Goal: Task Accomplishment & Management: Complete application form

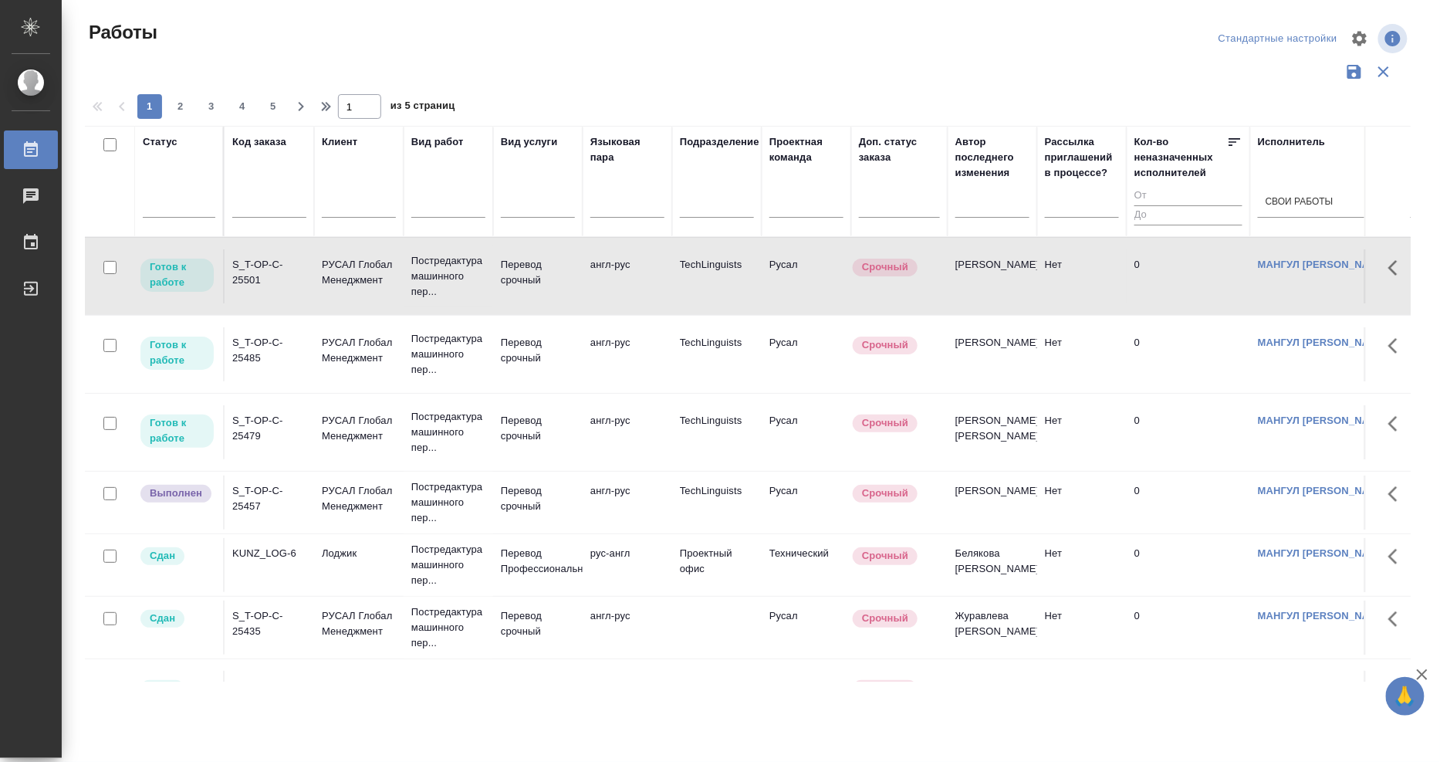
drag, startPoint x: 0, startPoint y: 0, endPoint x: 259, endPoint y: 266, distance: 371.7
click at [259, 266] on div "S_T-OP-C-25501" at bounding box center [269, 272] width 74 height 31
click at [255, 357] on div "S_T-OP-C-25485" at bounding box center [269, 350] width 74 height 31
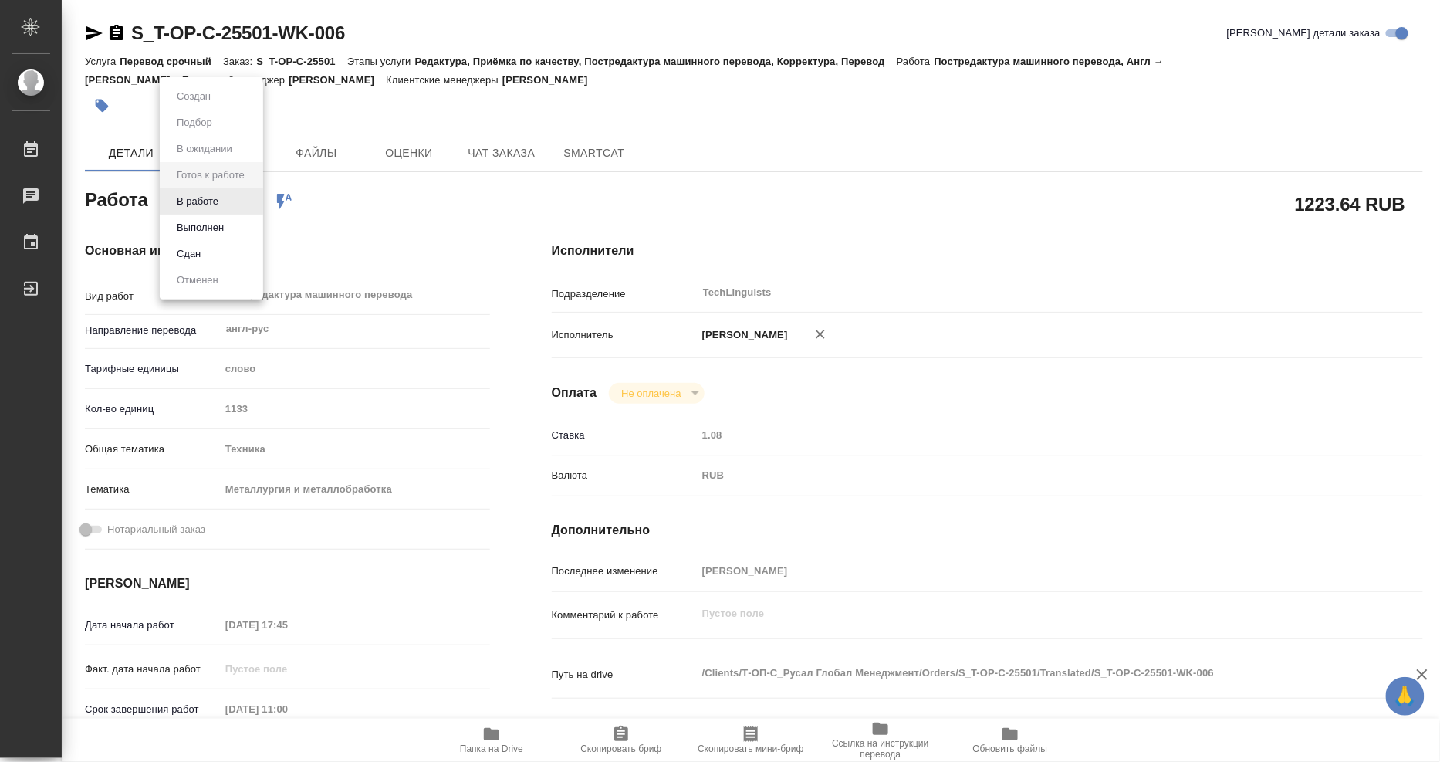
click at [234, 191] on body "🙏 .cls-1 fill:#fff; AWATERA Mangul Anna Работы Чаты График Выйти S_T-OP-C-25501…" at bounding box center [720, 381] width 1440 height 762
click at [228, 220] on li "Выполнен" at bounding box center [211, 228] width 103 height 26
type textarea "x"
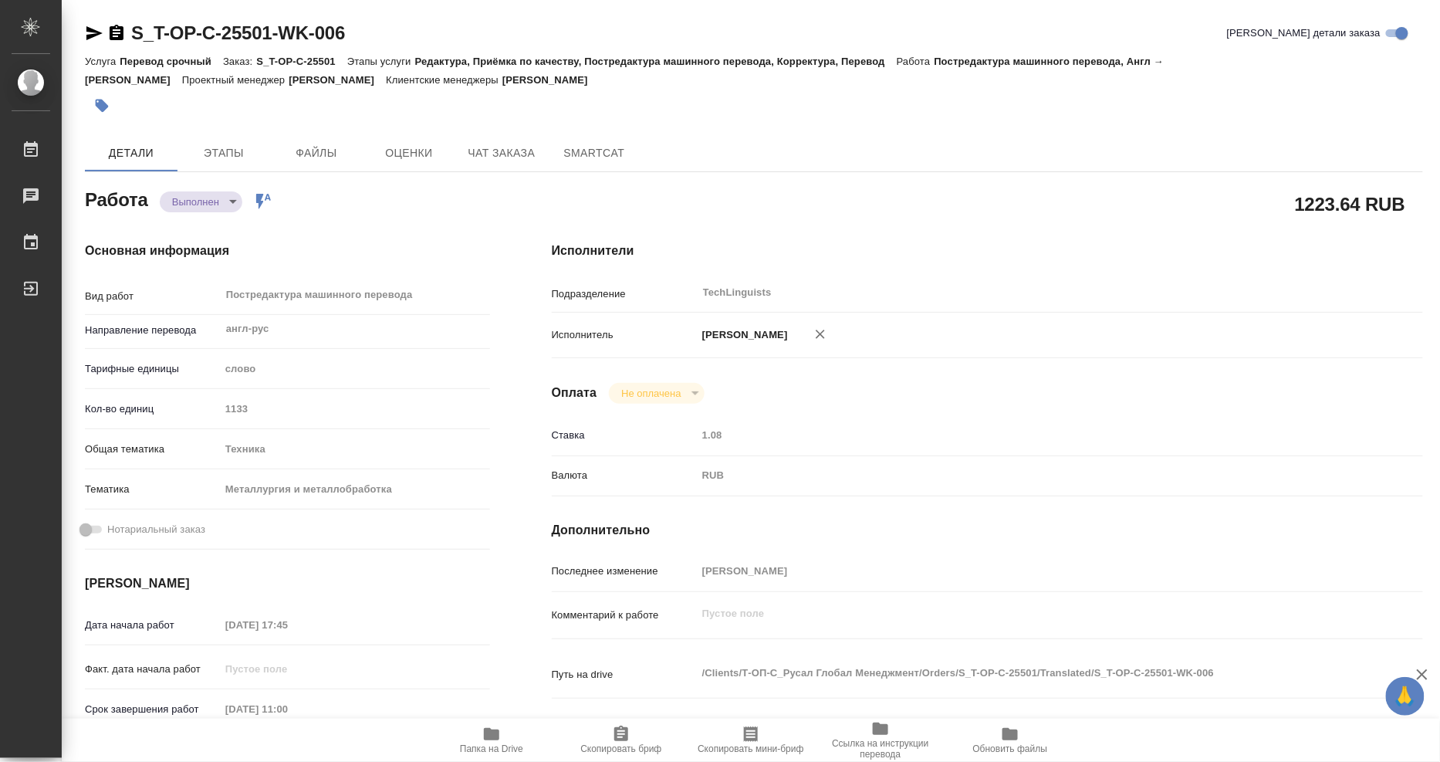
type textarea "x"
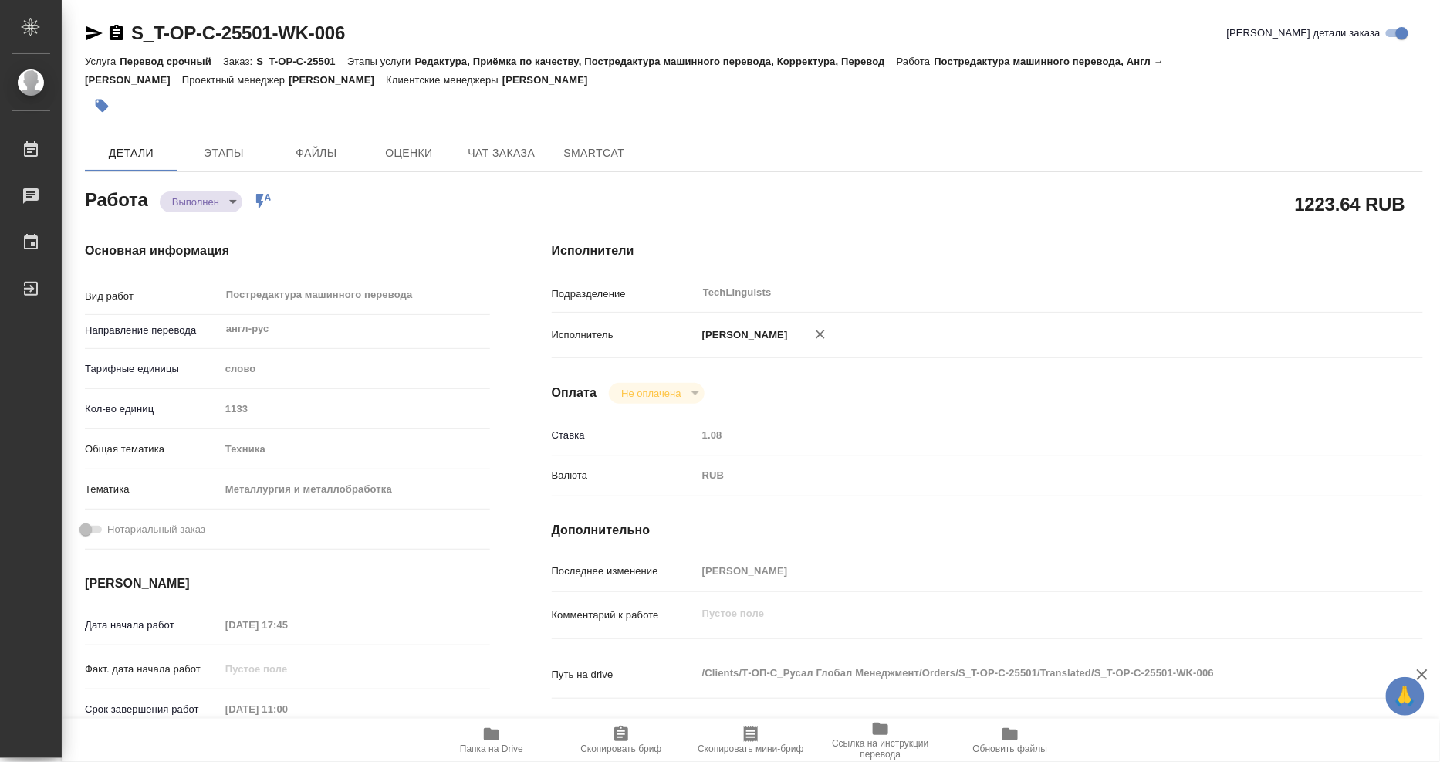
type textarea "x"
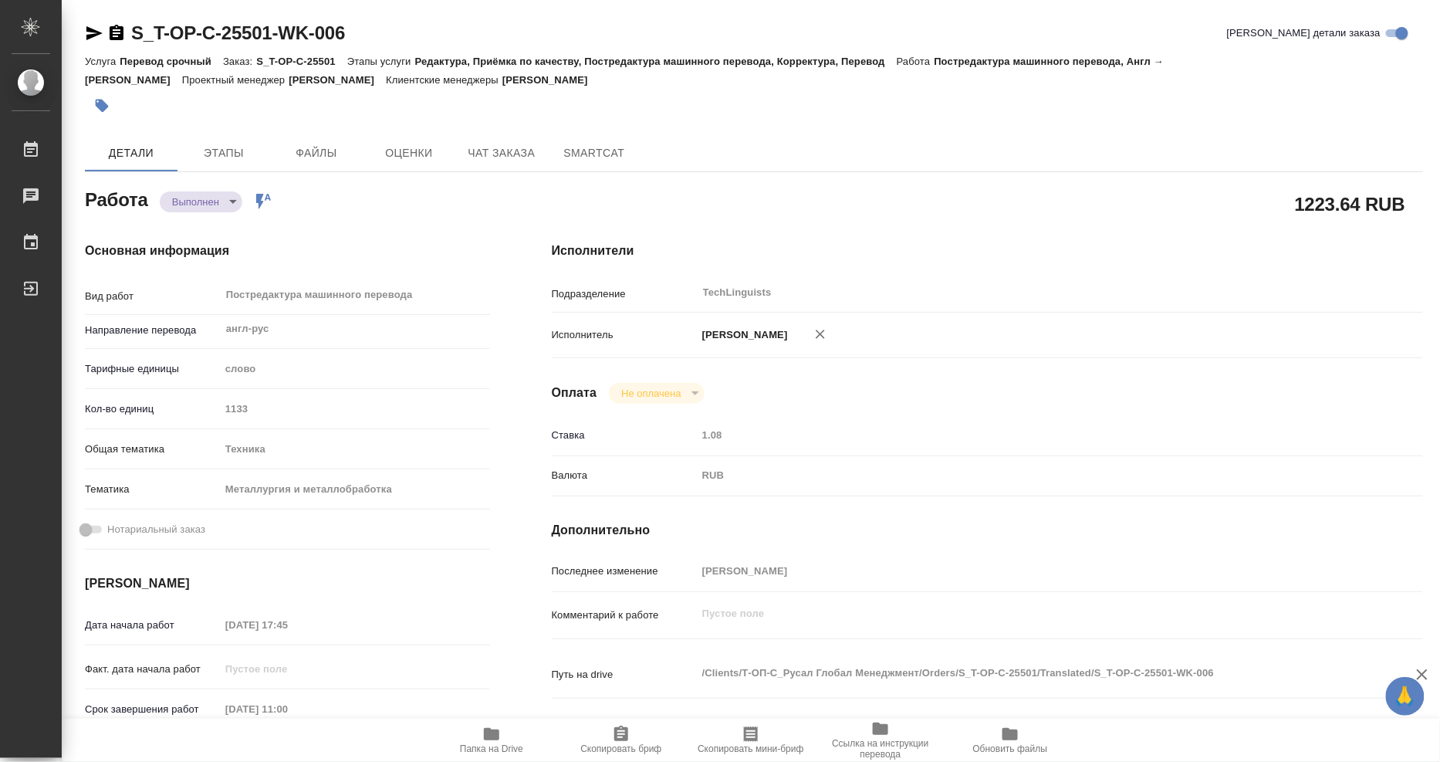
type textarea "x"
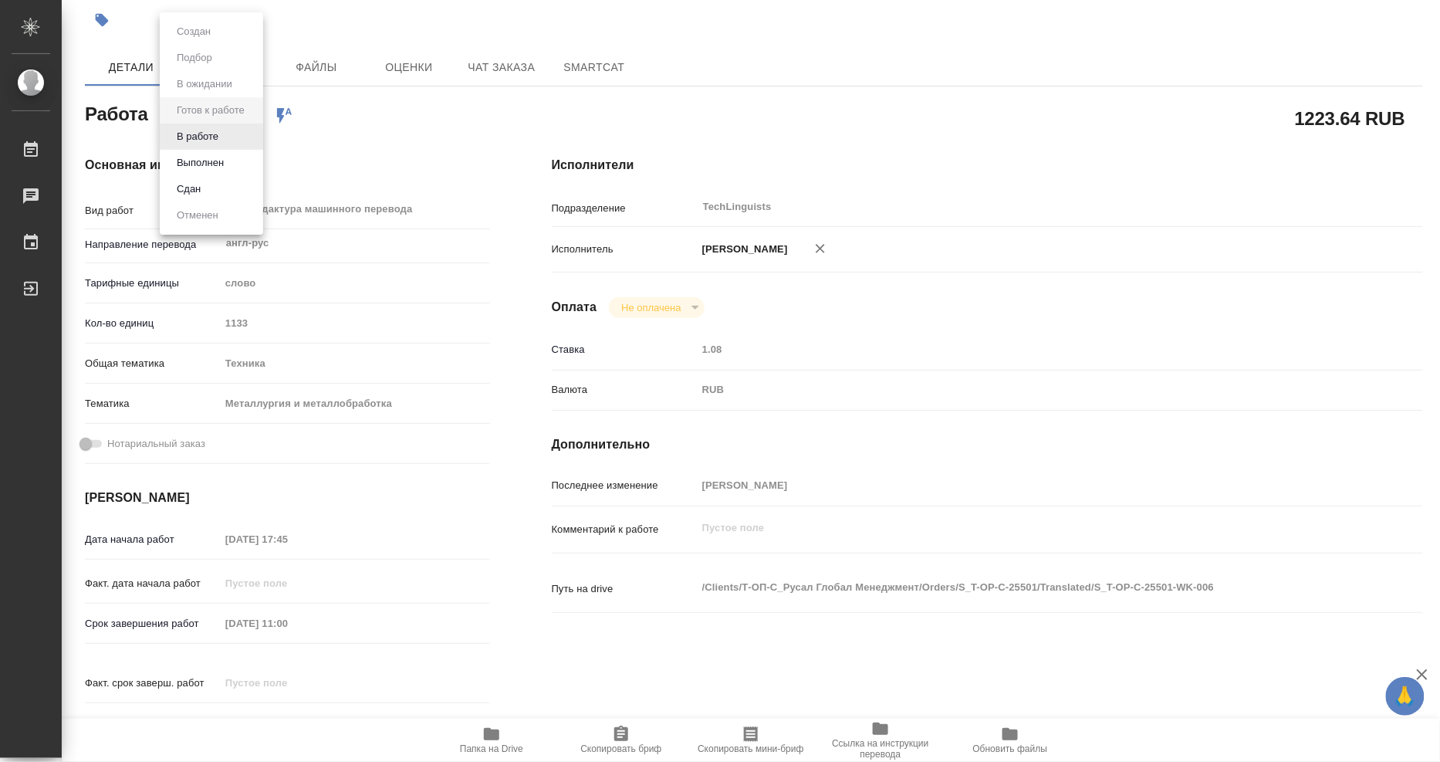
click at [237, 107] on body "🙏 .cls-1 fill:#fff; AWATERA Mangul Anna Работы 0 Чаты График Выйти S_T-OP-C-255…" at bounding box center [720, 381] width 1440 height 762
click at [224, 165] on button "Выполнен" at bounding box center [200, 162] width 56 height 17
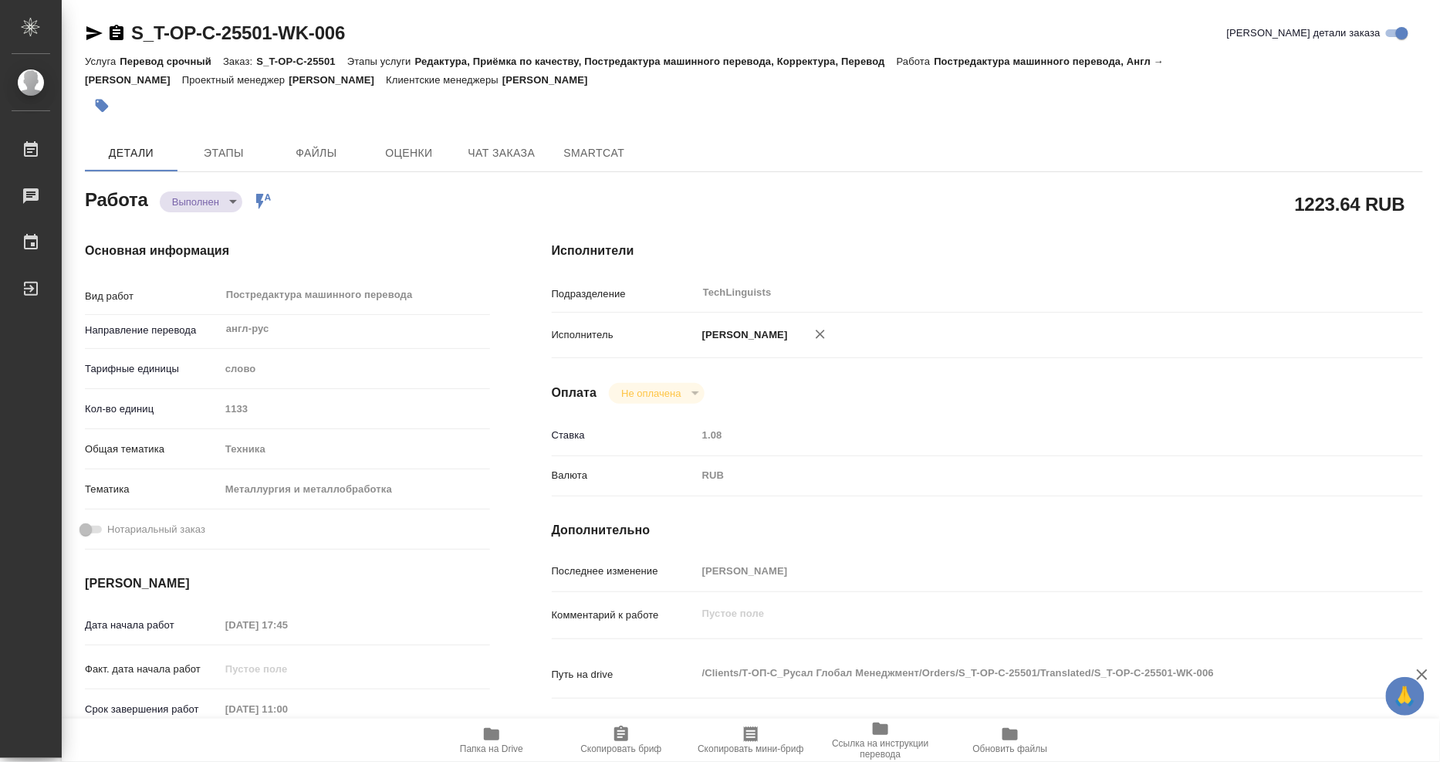
type textarea "x"
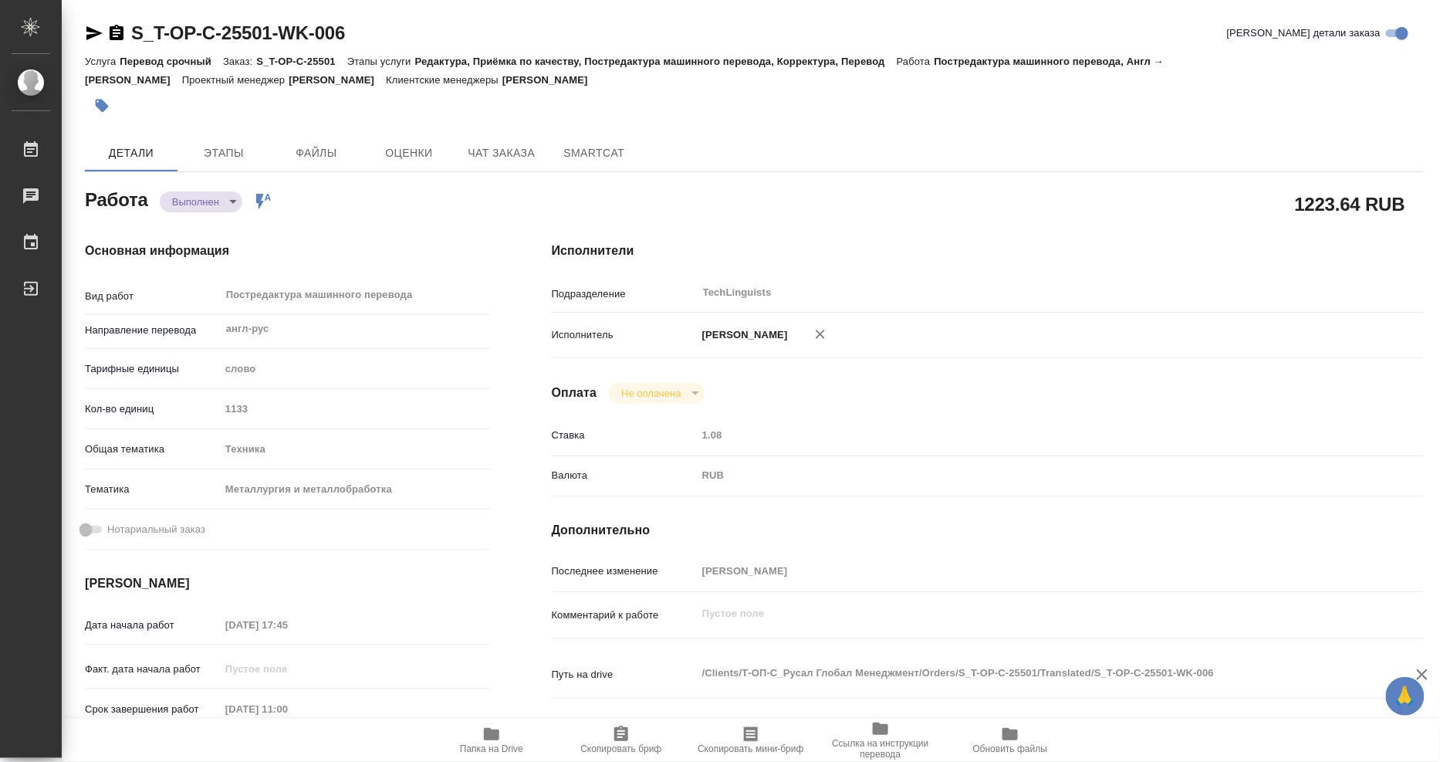
type textarea "x"
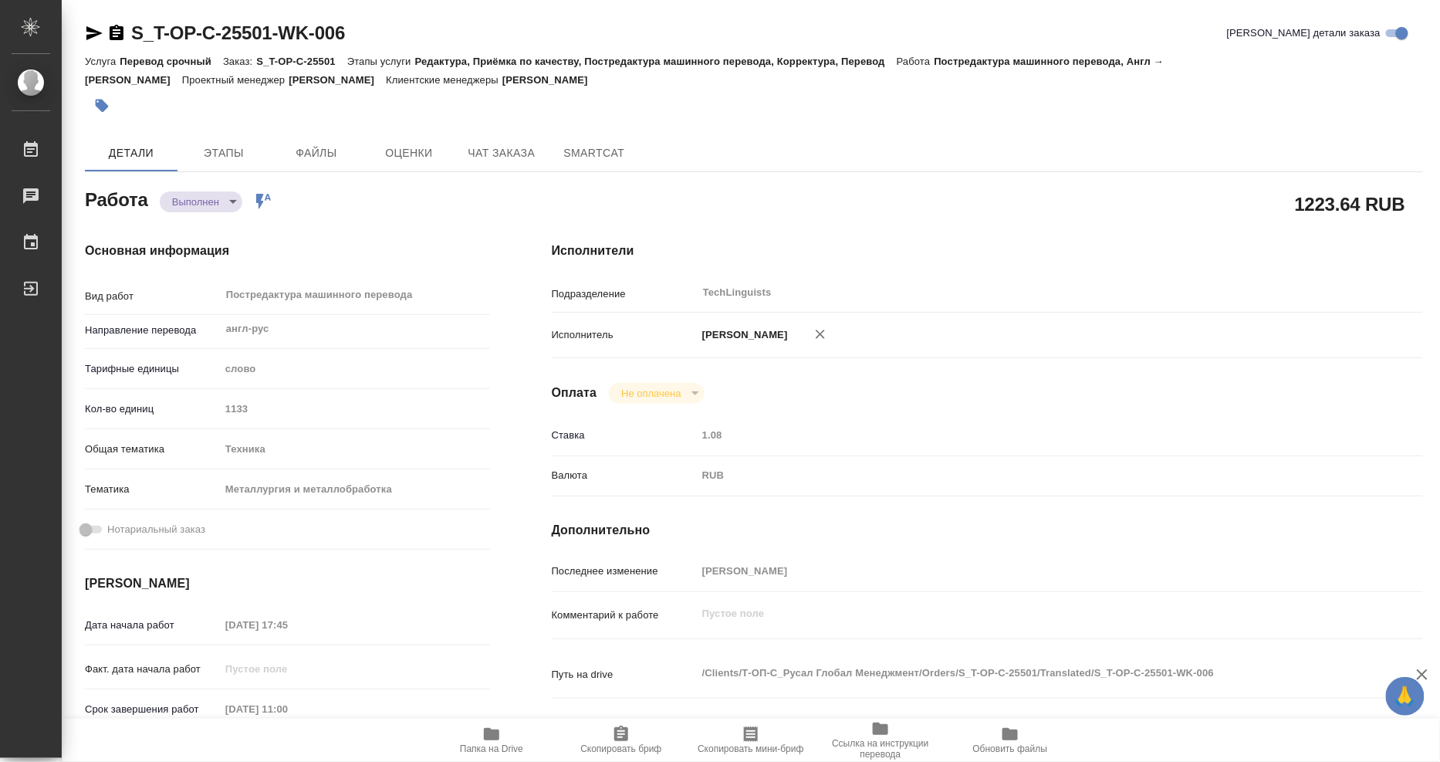
type textarea "x"
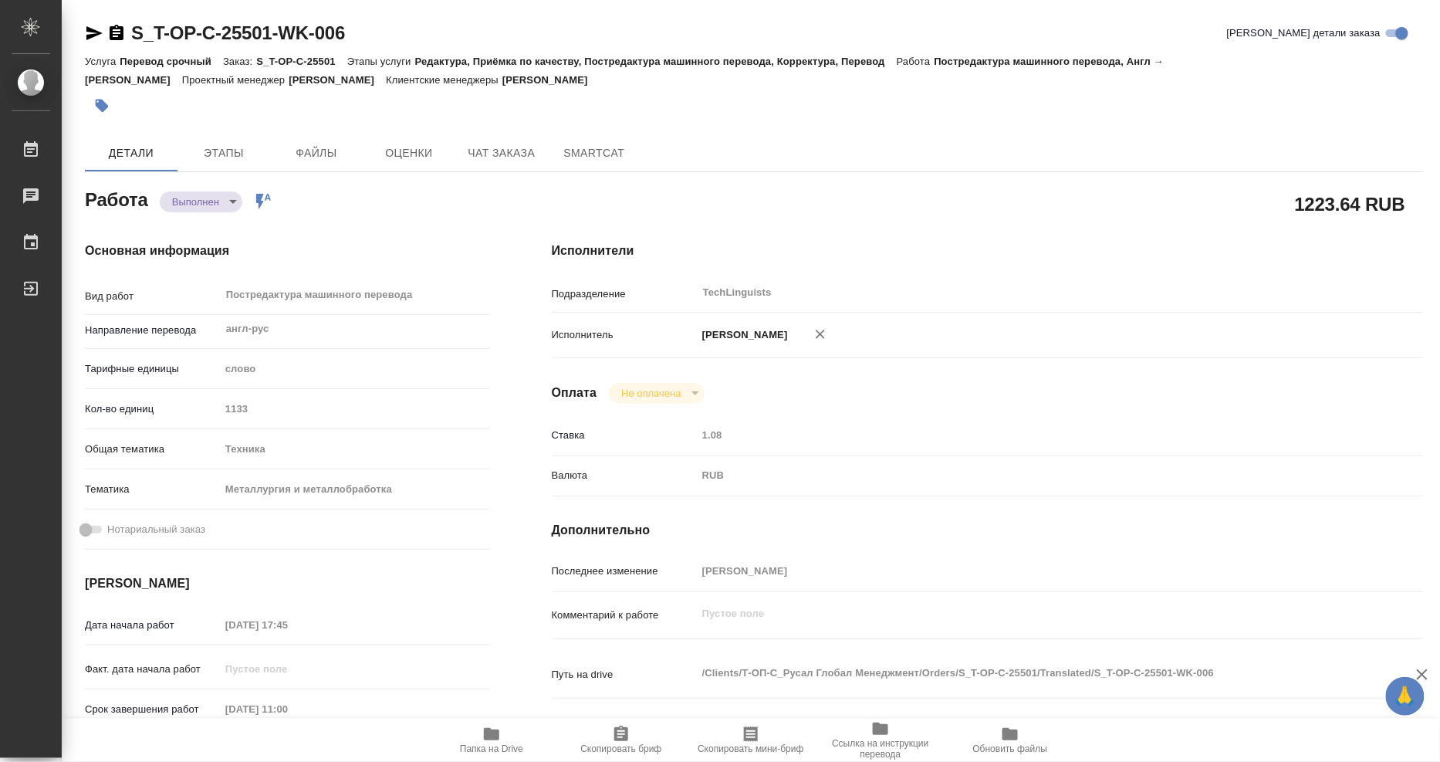
type textarea "x"
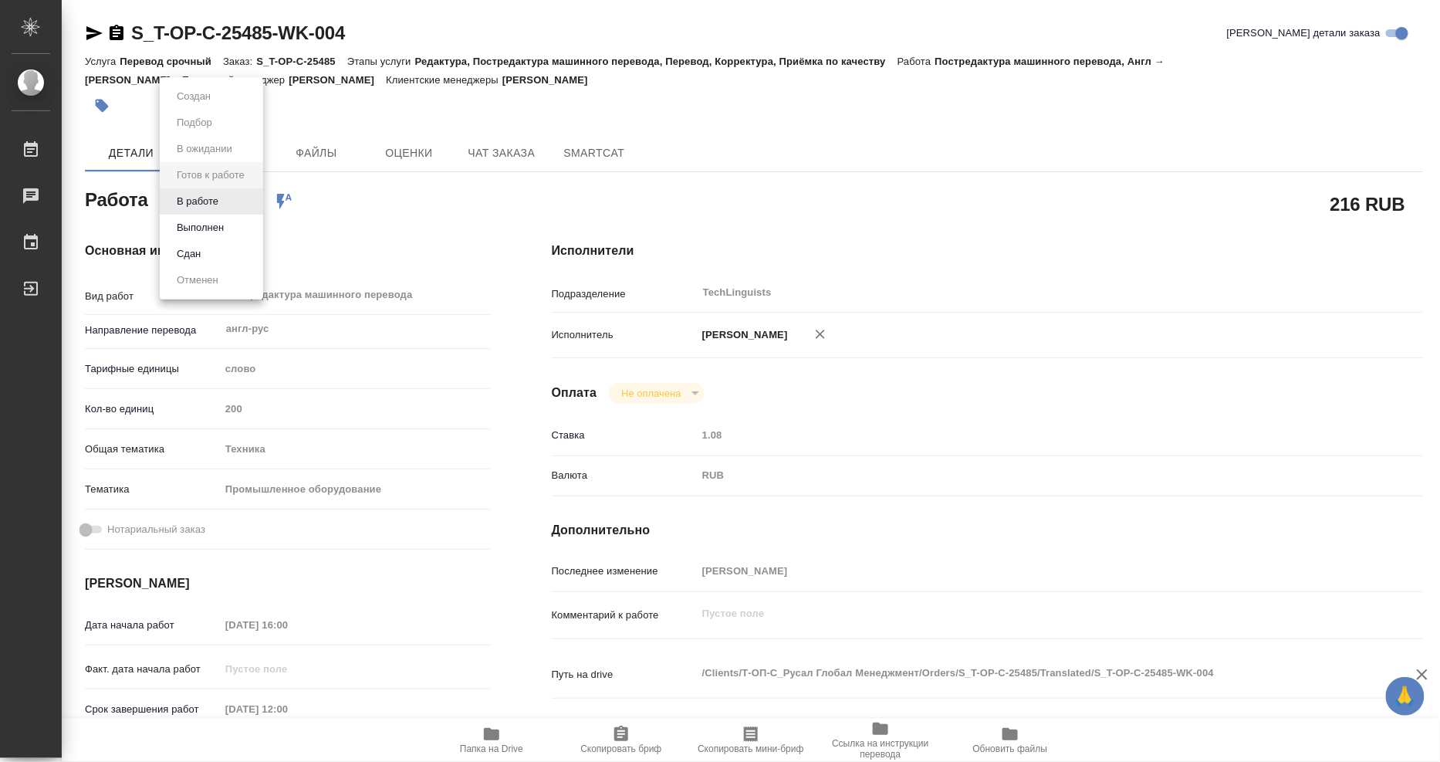
click at [239, 193] on body "🙏 .cls-1 fill:#fff; AWATERA [PERSON_NAME] Чаты График Выйти S_T-OP-C-25485-WK-0…" at bounding box center [720, 381] width 1440 height 762
click at [221, 228] on button "Выполнен" at bounding box center [200, 227] width 56 height 17
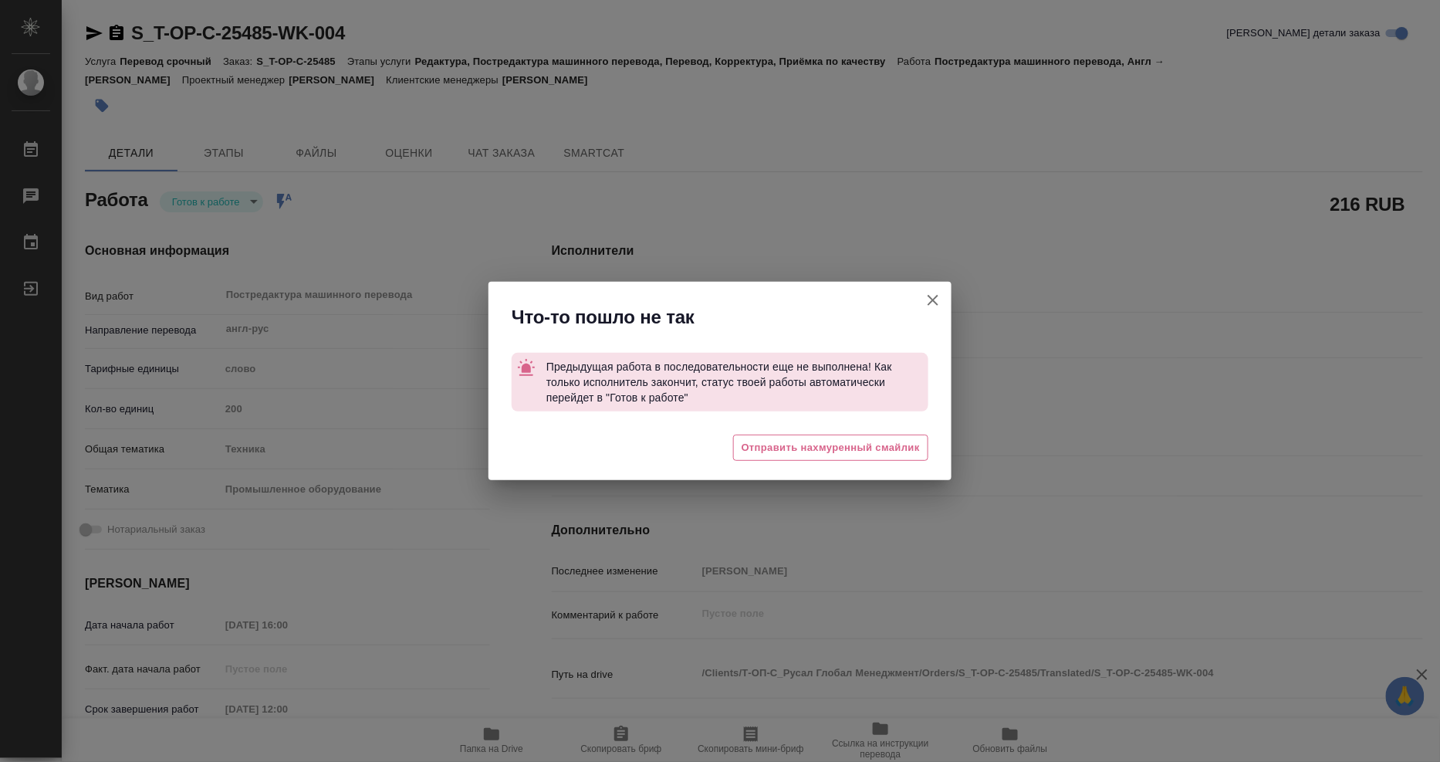
type textarea "x"
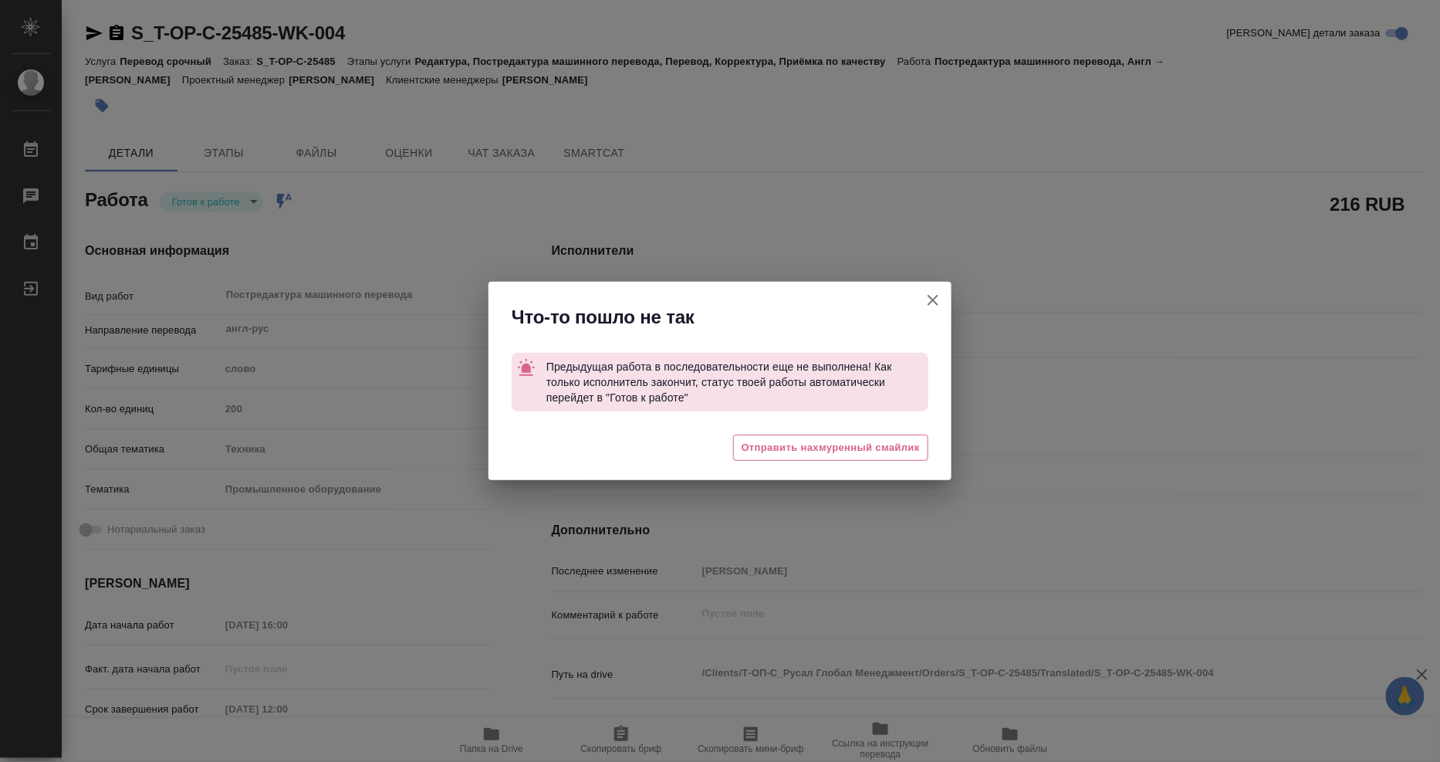
type textarea "x"
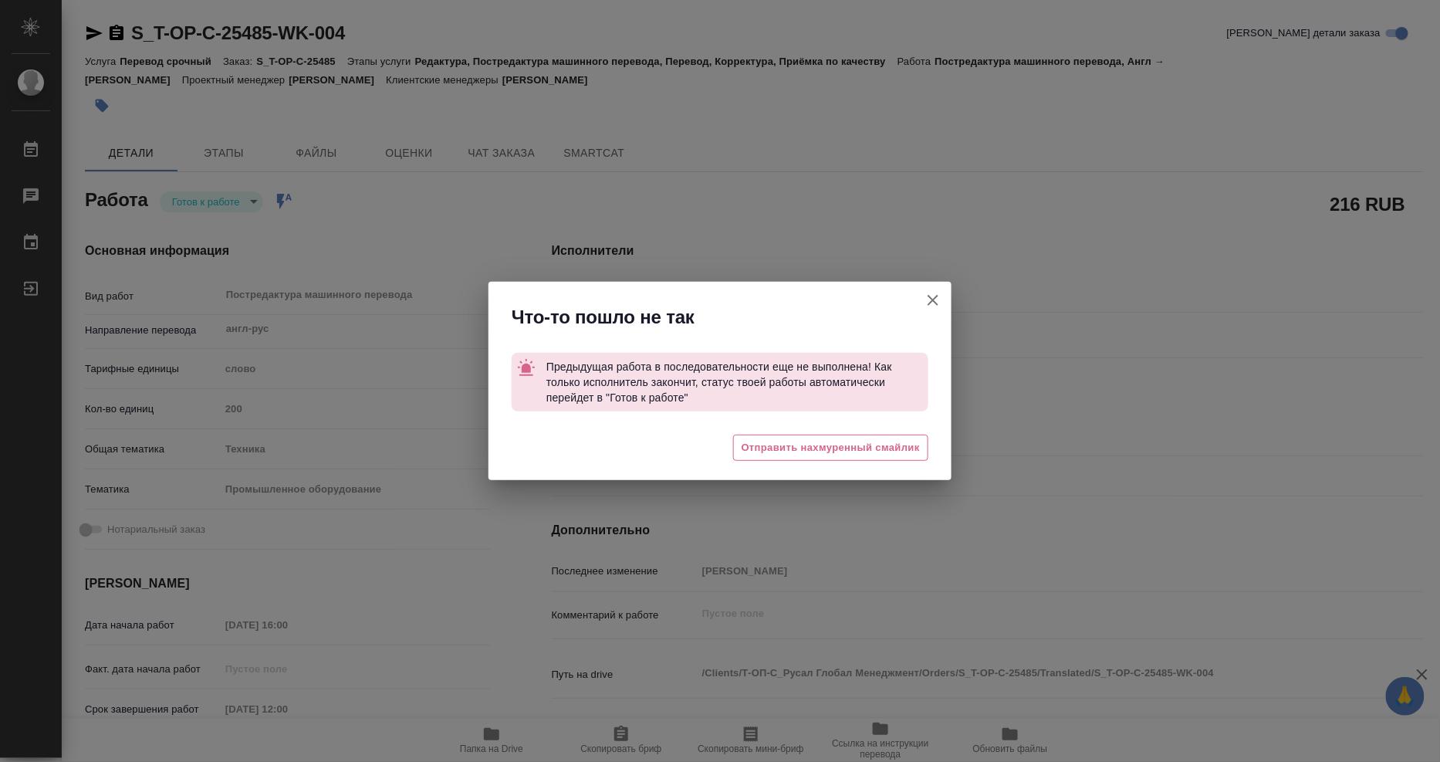
type textarea "x"
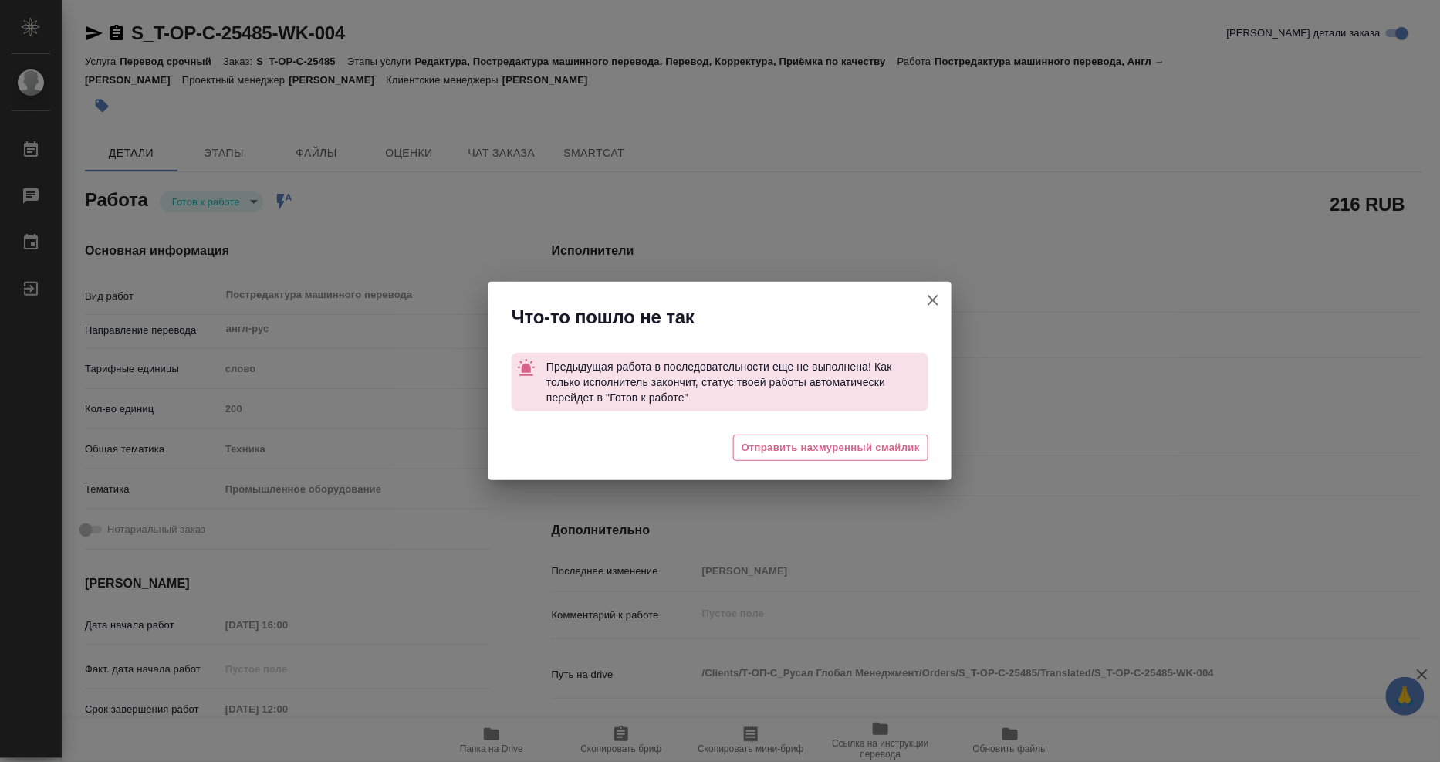
click at [935, 291] on icon "button" at bounding box center [933, 300] width 19 height 19
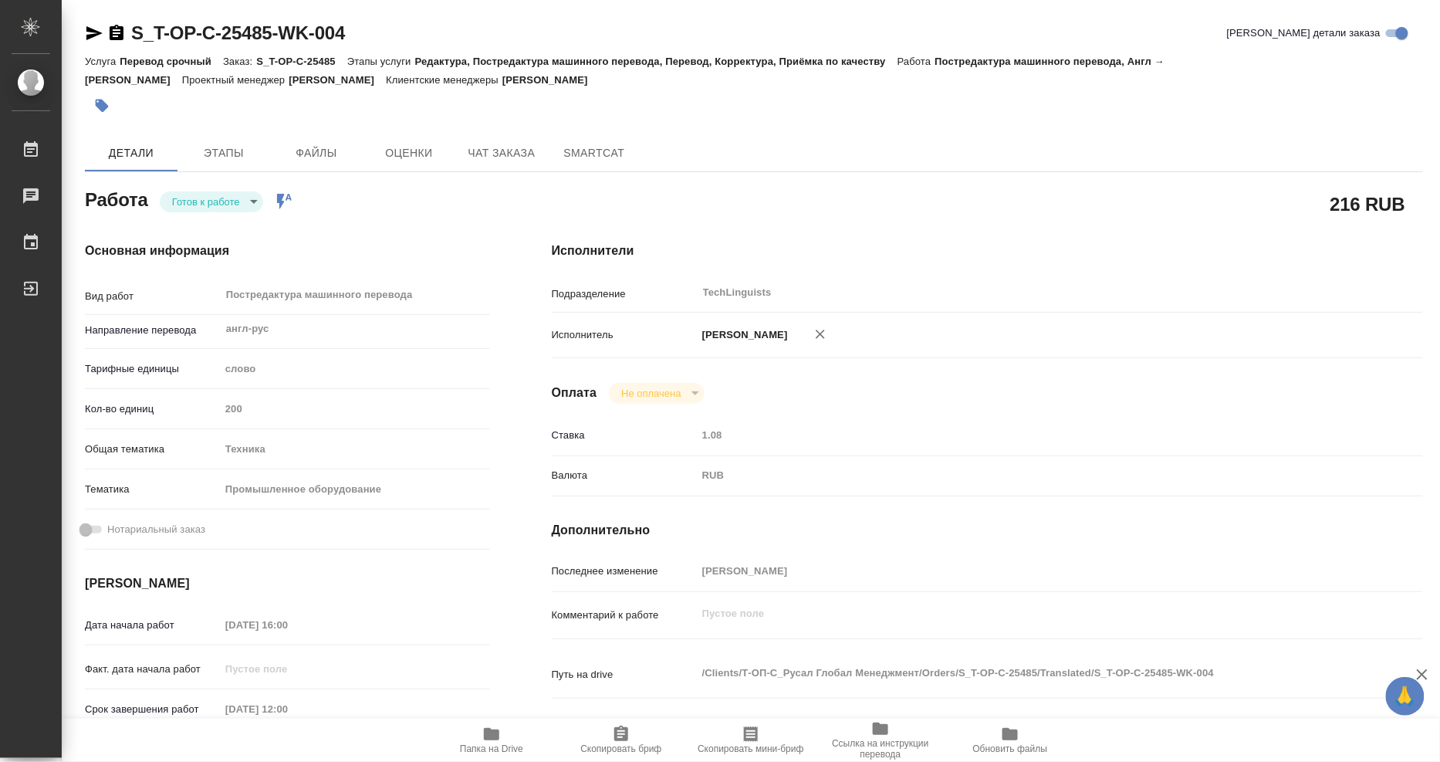
type textarea "x"
